Goal: Information Seeking & Learning: Learn about a topic

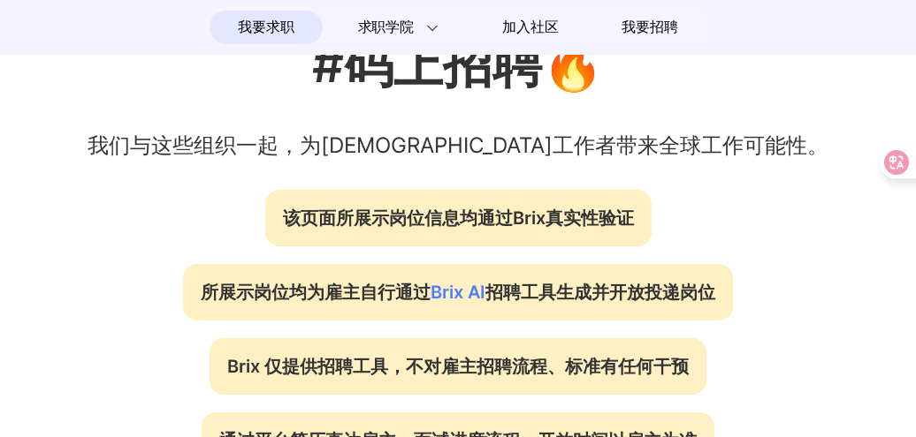
click at [467, 153] on p "我们与这些组织一起，为[DEMOGRAPHIC_DATA]工作者带来全球工作可能性。" at bounding box center [458, 146] width 916 height 32
click at [483, 153] on p "我们与这些组织一起，为[DEMOGRAPHIC_DATA]工作者带来全球工作可能性。" at bounding box center [458, 146] width 916 height 32
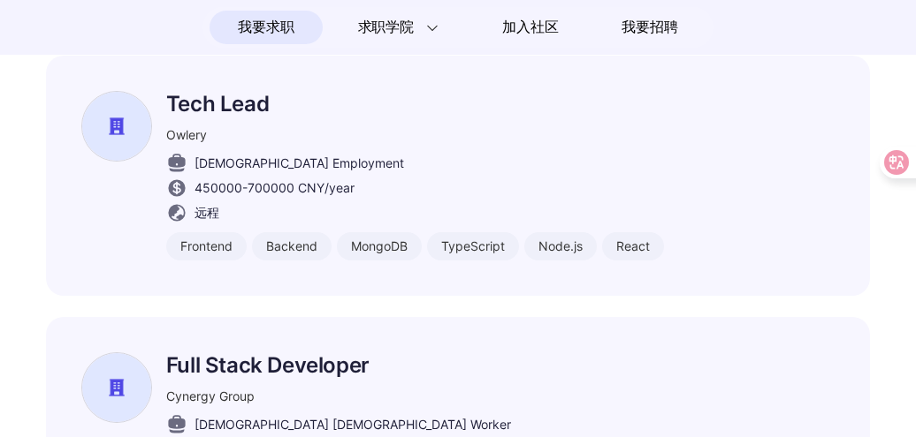
scroll to position [1502, 0]
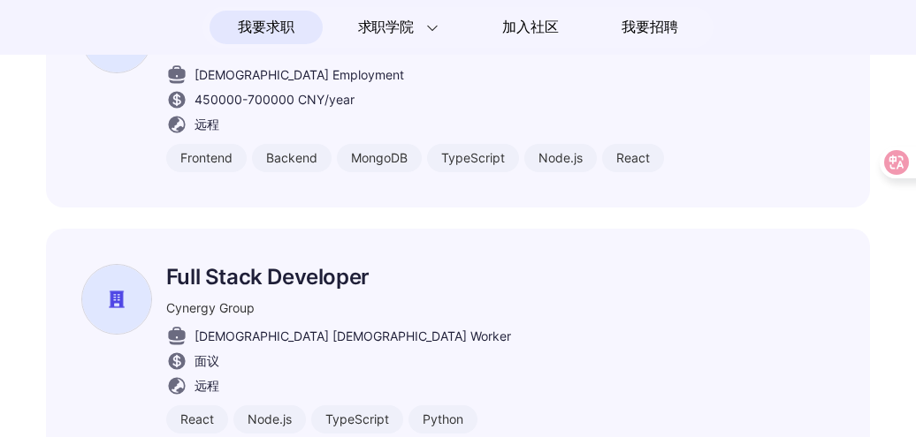
click at [514, 181] on div "Frontend Engineer Befreed [DEMOGRAPHIC_DATA] Employment 200000 - 288000 CNY /ye…" at bounding box center [458, 200] width 824 height 988
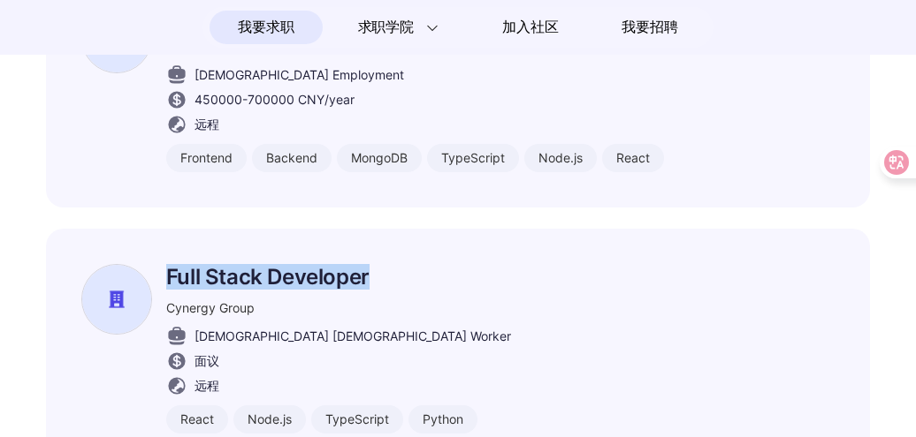
click at [514, 181] on div "Frontend Engineer Befreed [DEMOGRAPHIC_DATA] Employment 200000 - 288000 CNY /ye…" at bounding box center [458, 200] width 824 height 988
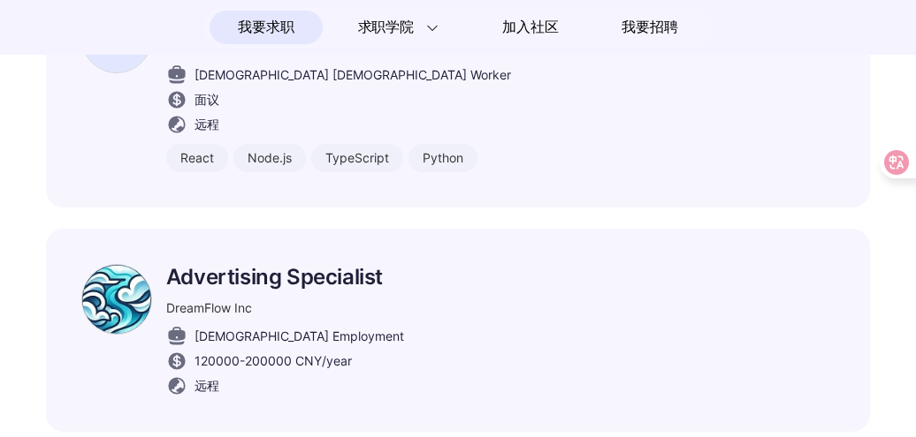
scroll to position [1768, 0]
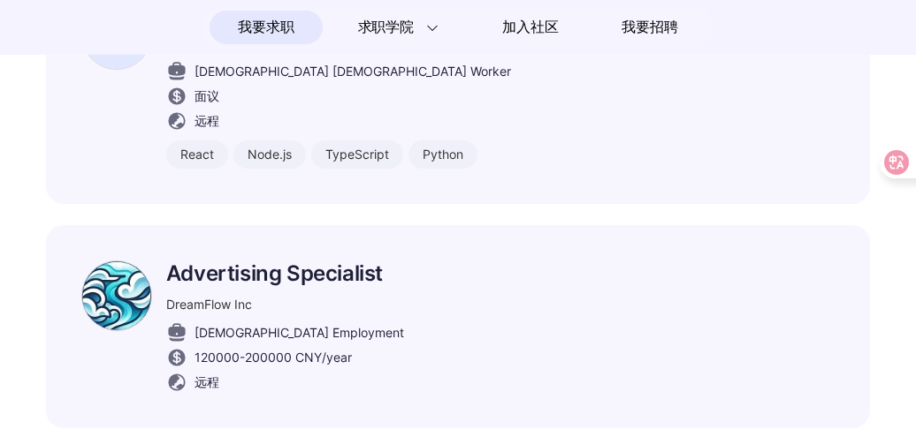
click at [518, 225] on div "Advertising Specialist DreamFlow Inc [DEMOGRAPHIC_DATA] Employment 120000 - 200…" at bounding box center [458, 326] width 824 height 203
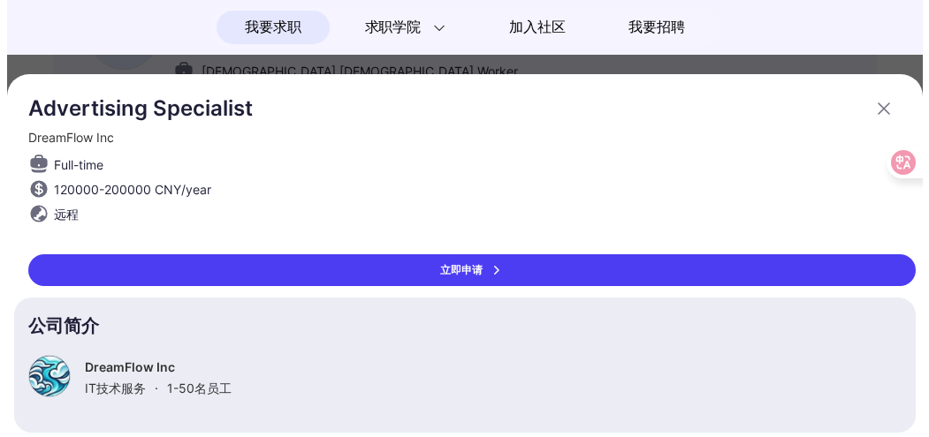
scroll to position [0, 0]
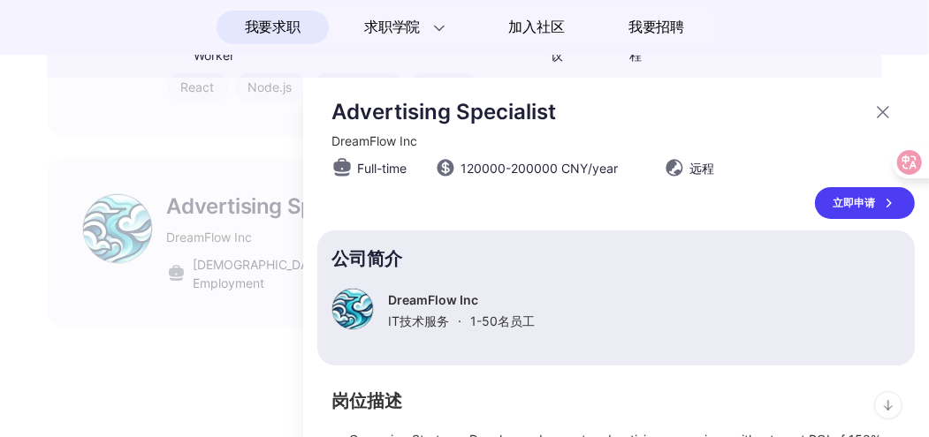
click at [213, 293] on div at bounding box center [464, 258] width 929 height 360
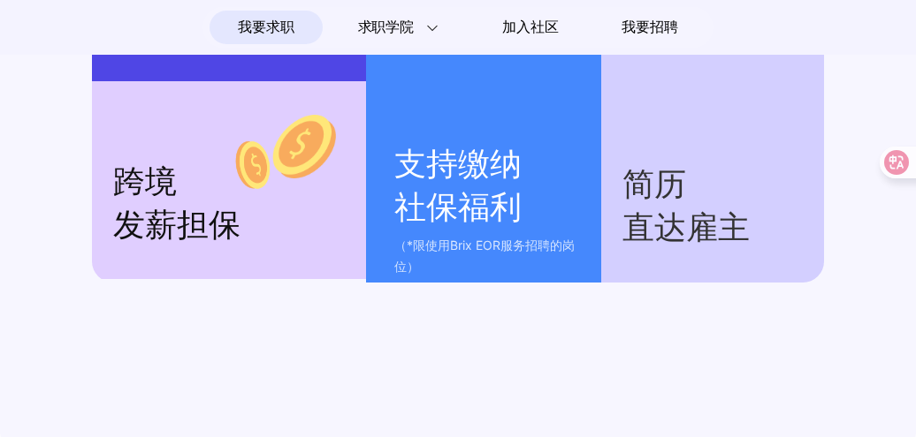
scroll to position [2917, 0]
